Goal: Find specific page/section: Find specific page/section

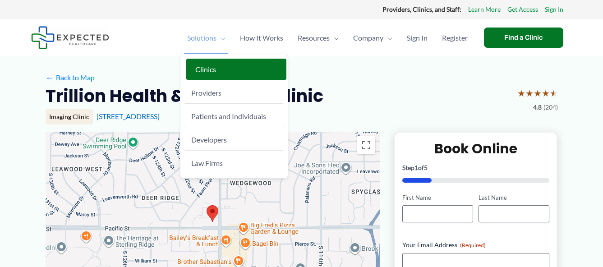
click at [206, 70] on span "Clinics" at bounding box center [205, 69] width 21 height 9
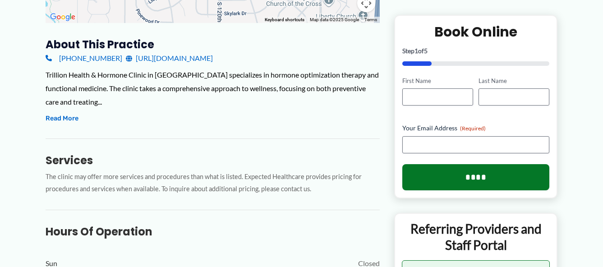
scroll to position [303, 0]
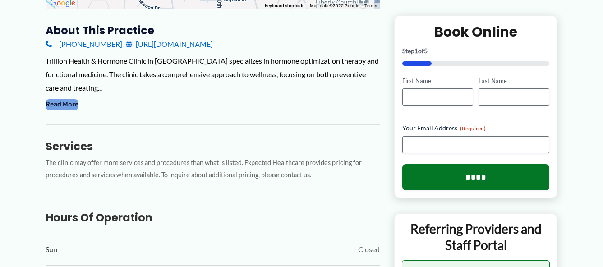
click at [69, 106] on button "Read More" at bounding box center [62, 104] width 33 height 11
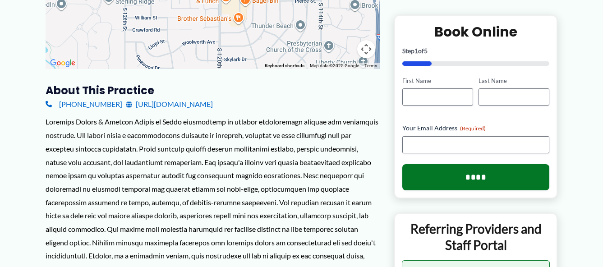
scroll to position [0, 0]
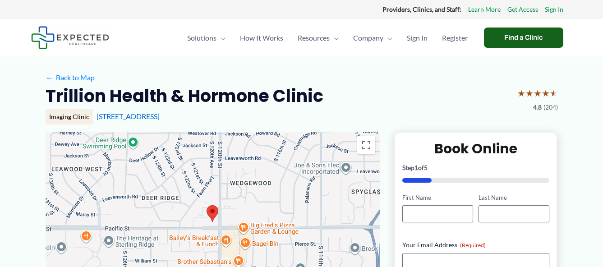
click at [521, 41] on div "Find a Clinic" at bounding box center [523, 38] width 79 height 20
